Goal: Task Accomplishment & Management: Manage account settings

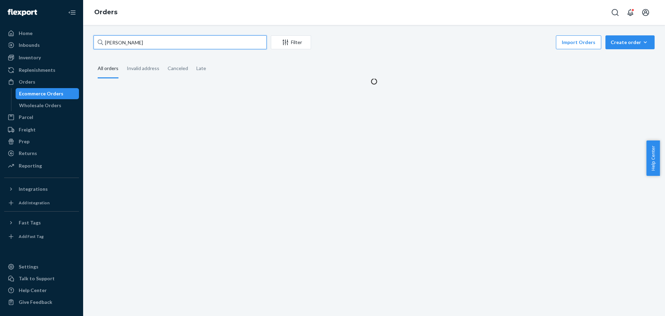
click at [136, 43] on input "[PERSON_NAME]" at bounding box center [180, 42] width 173 height 14
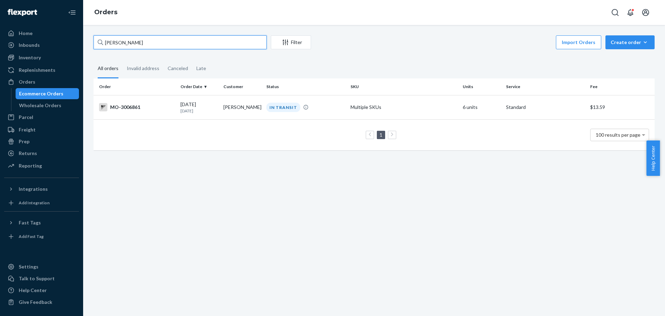
drag, startPoint x: 114, startPoint y: 42, endPoint x: 94, endPoint y: 46, distance: 21.1
click at [94, 46] on input "[PERSON_NAME]" at bounding box center [180, 42] width 173 height 14
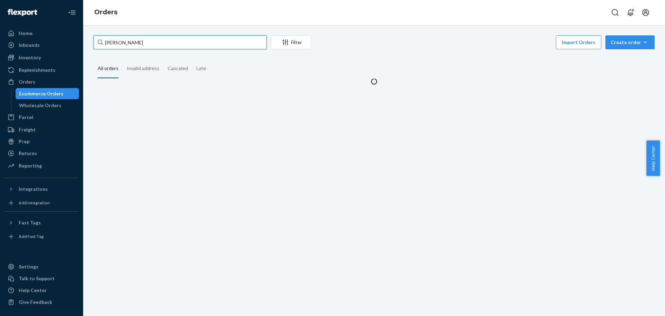
click at [154, 42] on input "[PERSON_NAME]" at bounding box center [180, 42] width 173 height 14
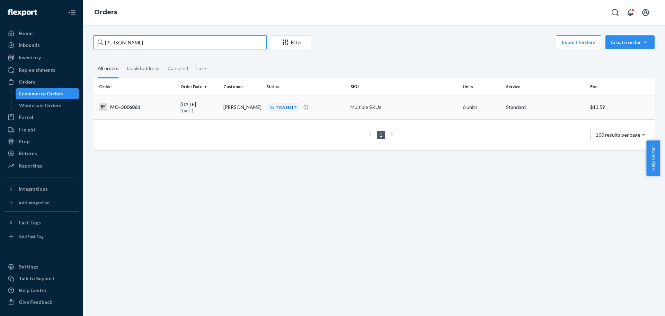
type input "[PERSON_NAME]"
click at [135, 109] on div "MO-3006861" at bounding box center [137, 107] width 76 height 8
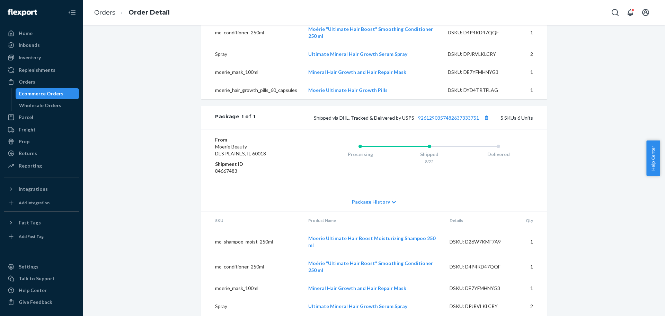
scroll to position [277, 0]
click at [485, 121] on button "Copy tracking number" at bounding box center [486, 116] width 9 height 9
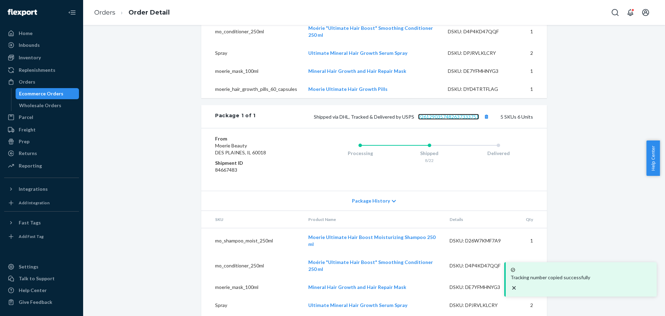
click at [461, 119] on link "9261290357482637333751" at bounding box center [448, 117] width 61 height 6
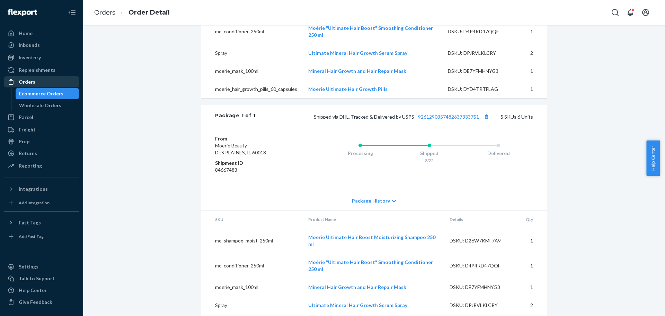
click at [54, 81] on div "Orders" at bounding box center [41, 82] width 73 height 10
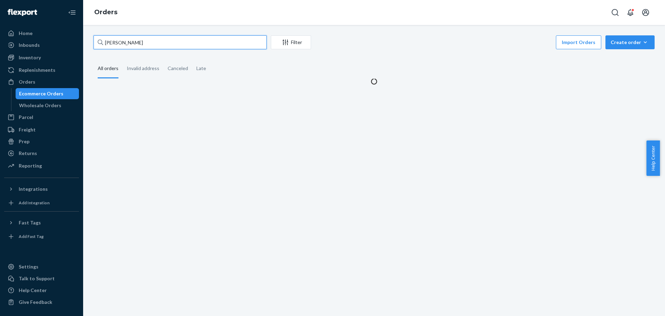
click at [126, 42] on input "[PERSON_NAME]" at bounding box center [180, 42] width 173 height 14
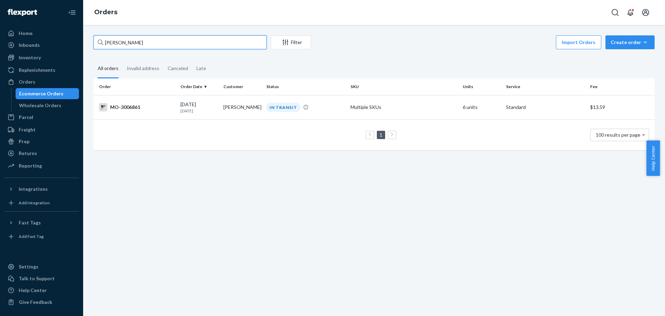
paste input "2998060"
type input "2998060"
click at [141, 110] on div "MO-2998060" at bounding box center [137, 107] width 76 height 8
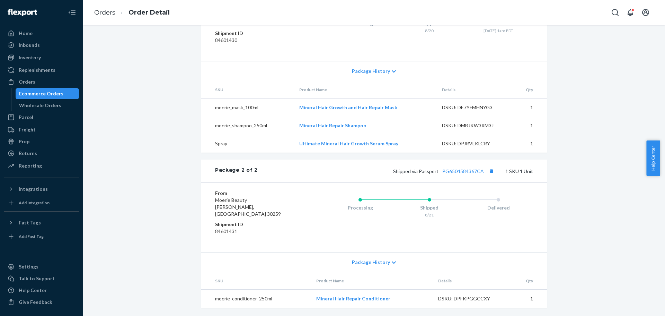
scroll to position [382, 0]
click at [470, 174] on link "PG6504584367CA" at bounding box center [463, 171] width 42 height 6
click at [45, 83] on div "Orders" at bounding box center [41, 82] width 73 height 10
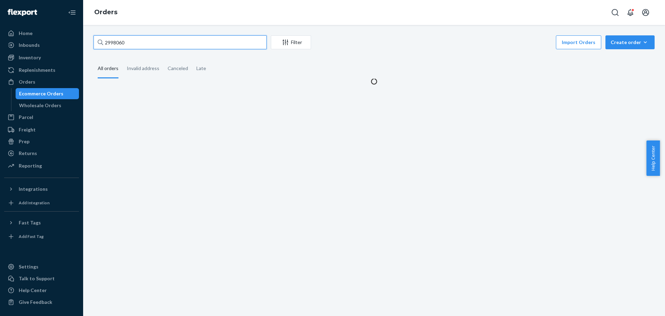
click at [122, 44] on input "2998060" at bounding box center [180, 42] width 173 height 14
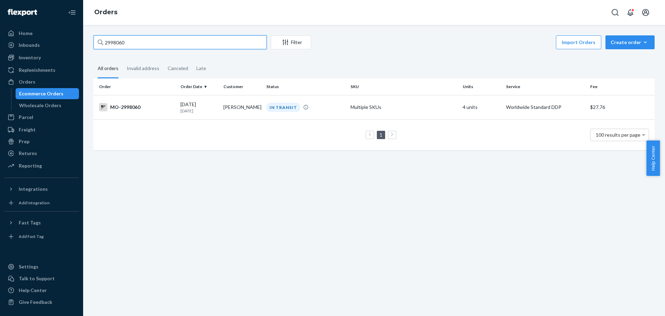
paste input "[PERSON_NAME]"
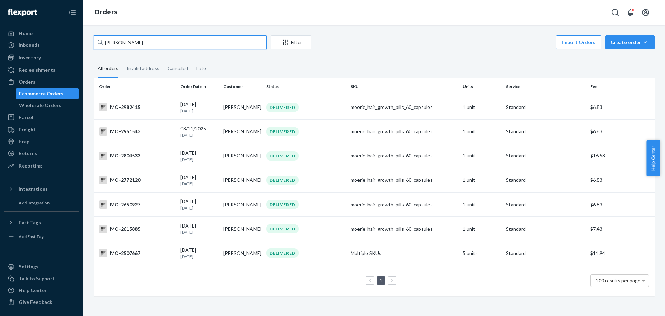
type input "[PERSON_NAME]"
click at [133, 106] on div "MO-2982415" at bounding box center [137, 107] width 76 height 8
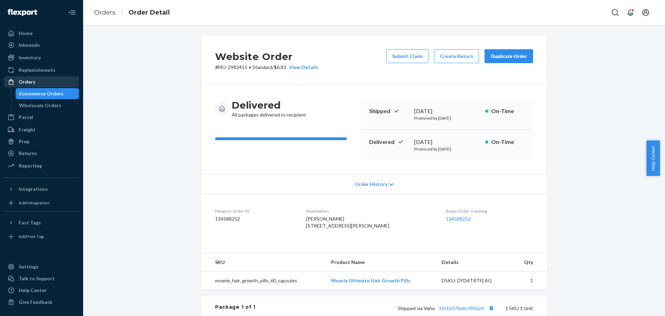
click at [39, 82] on div "Orders" at bounding box center [41, 82] width 73 height 10
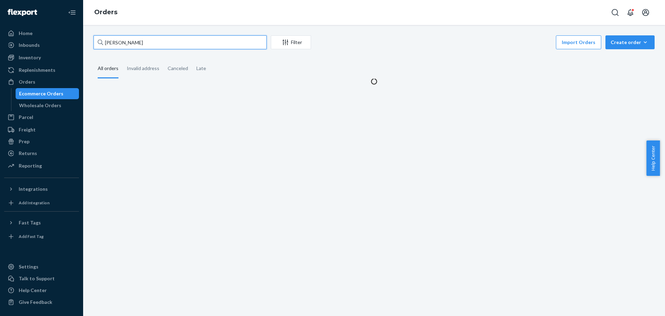
click at [109, 41] on input "[PERSON_NAME]" at bounding box center [180, 42] width 173 height 14
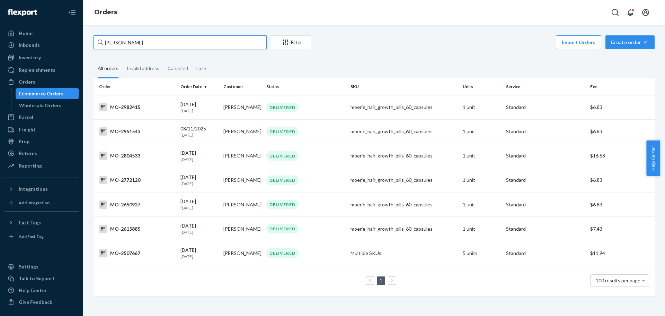
paste input "[US_STATE][PERSON_NAME]"
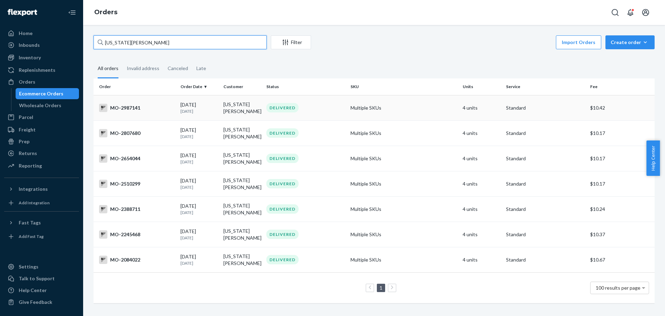
type input "[US_STATE][PERSON_NAME]"
drag, startPoint x: 149, startPoint y: 109, endPoint x: 159, endPoint y: 109, distance: 10.4
click at [159, 109] on div "MO-2987141" at bounding box center [137, 108] width 76 height 8
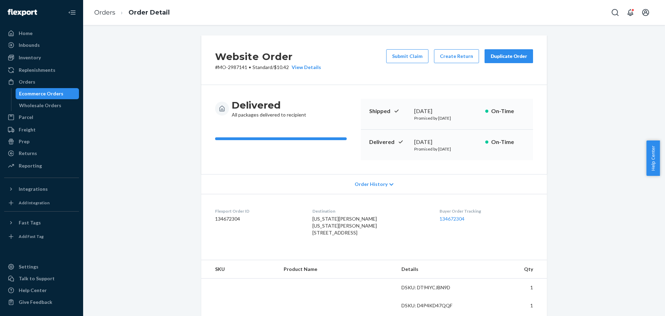
click at [236, 66] on p "# MO-2987141 • Standard / $10.42 View Details" at bounding box center [268, 67] width 106 height 7
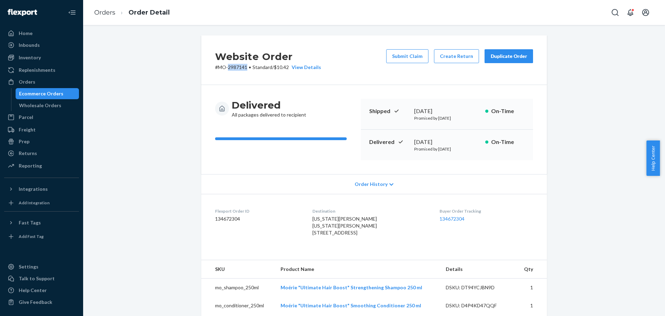
copy p "2987141"
click at [50, 84] on div "Orders" at bounding box center [41, 82] width 73 height 10
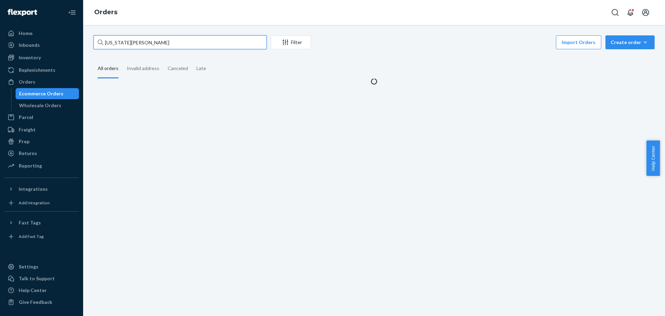
click at [187, 40] on input "[US_STATE][PERSON_NAME]" at bounding box center [180, 42] width 173 height 14
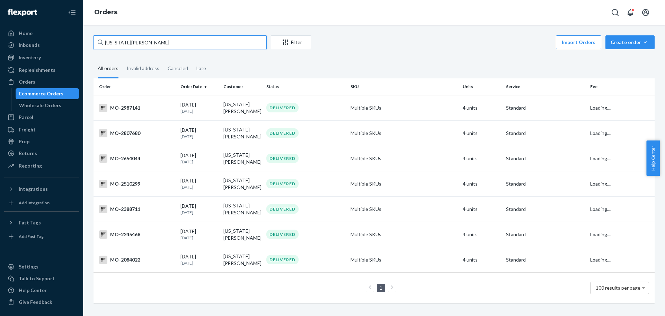
click at [187, 40] on input "[US_STATE][PERSON_NAME]" at bounding box center [180, 42] width 173 height 14
type input "[PERSON_NAME]"
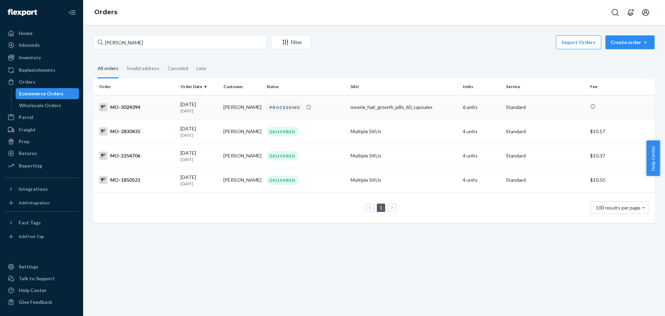
click at [190, 112] on p "[DATE]" at bounding box center [198, 111] width 37 height 6
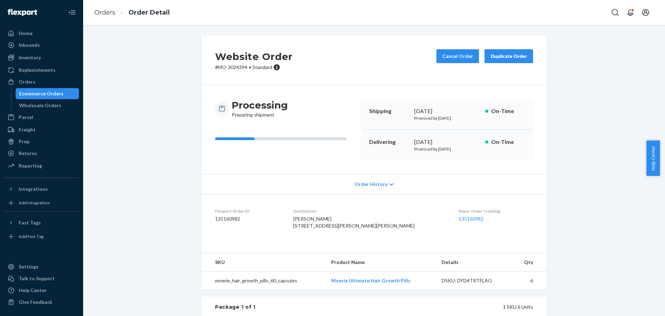
click at [233, 66] on p "# MO-3024394 • Standard" at bounding box center [254, 67] width 78 height 7
copy p "3024394"
click at [443, 61] on button "Cancel Order" at bounding box center [457, 56] width 43 height 14
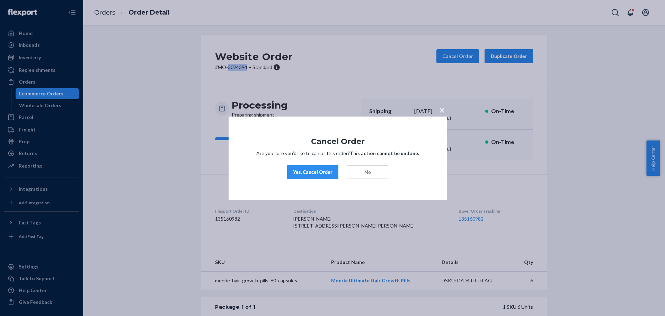
click at [318, 171] on div "Yes, Cancel Order" at bounding box center [312, 171] width 39 height 7
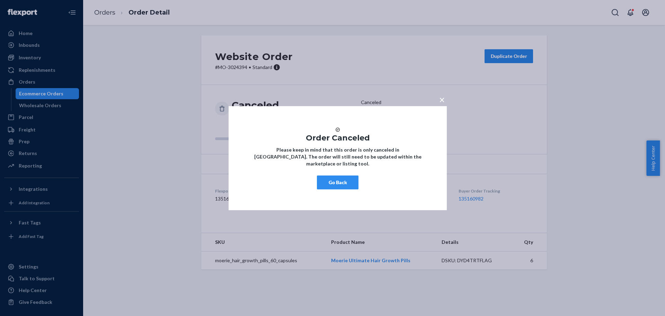
click at [332, 186] on button "Go Back" at bounding box center [338, 182] width 42 height 14
